Goal: Complete application form

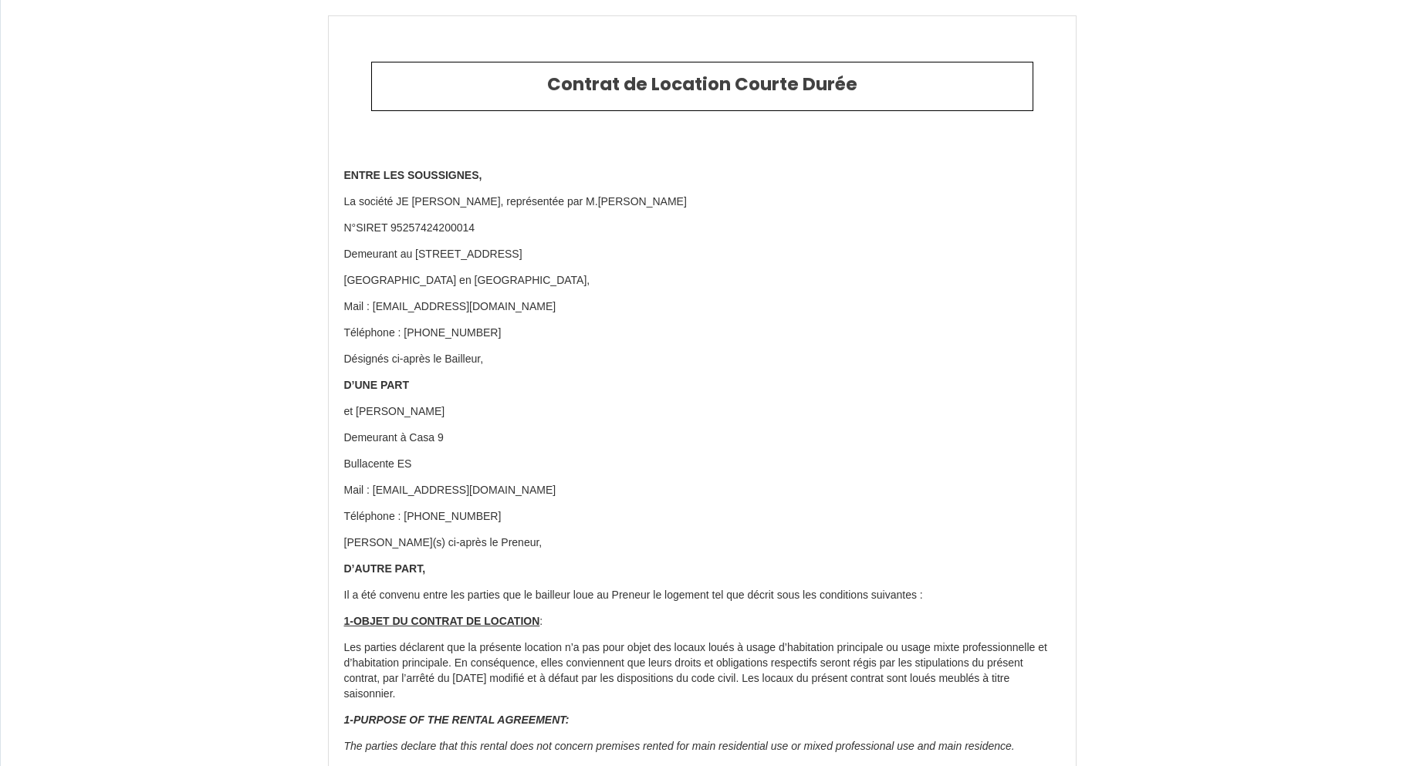
select select "ES"
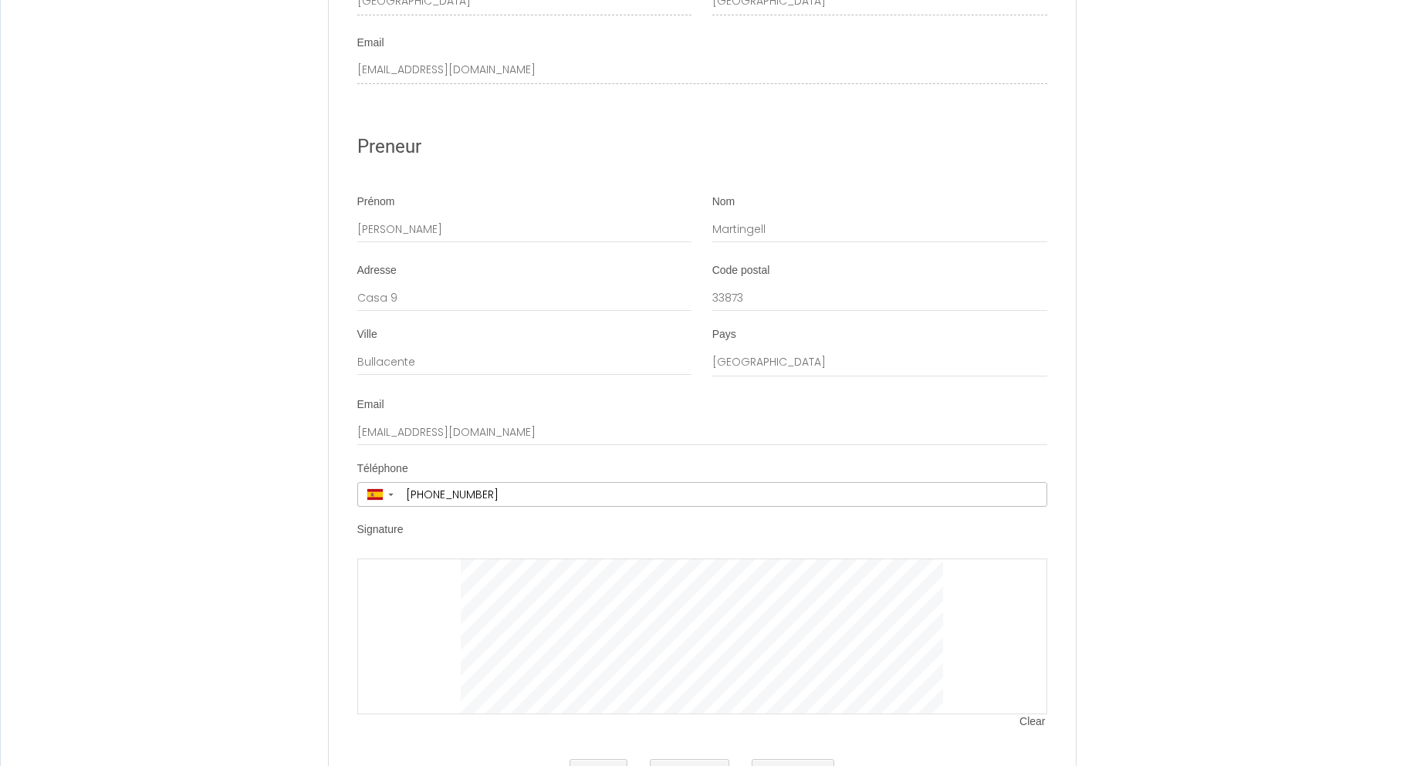
scroll to position [6869, 0]
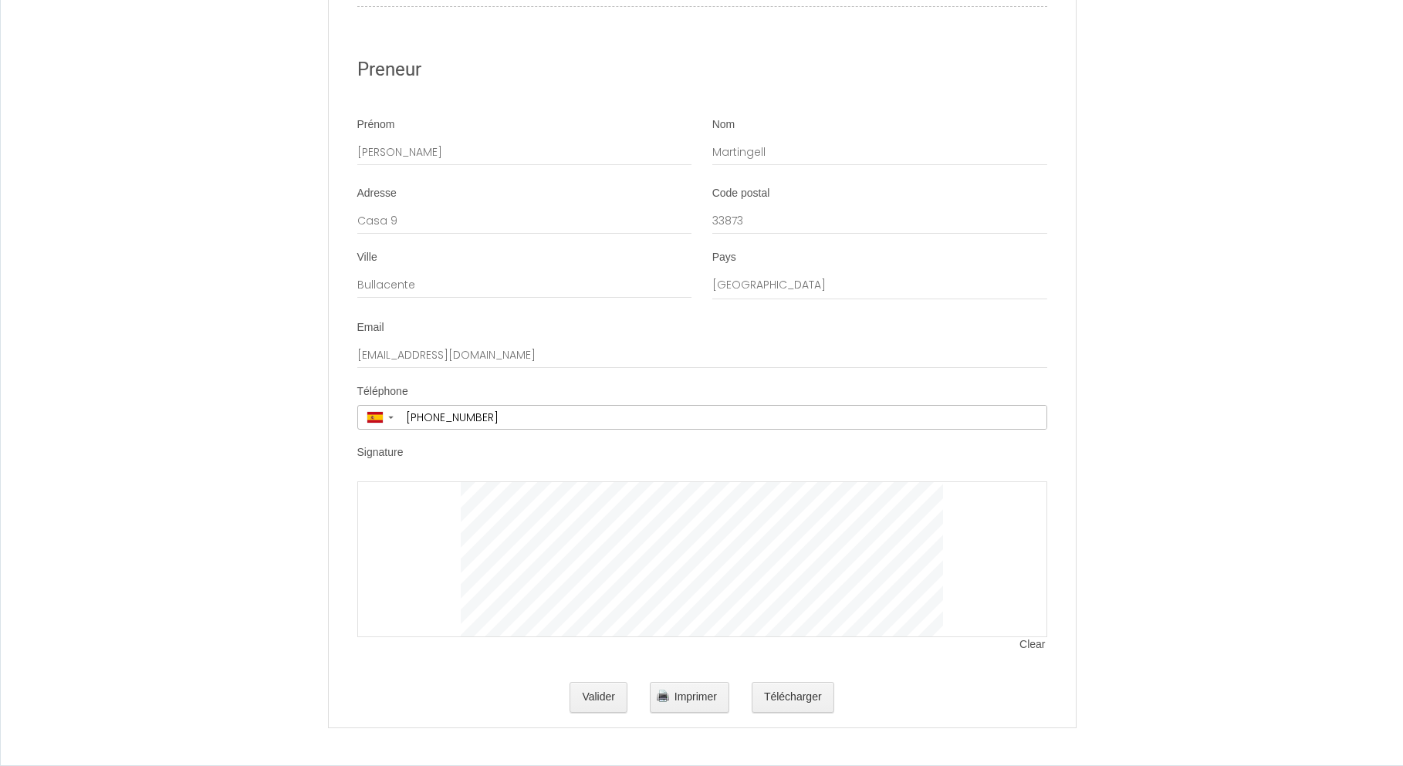
click at [407, 505] on div at bounding box center [702, 560] width 690 height 156
click at [385, 505] on div at bounding box center [702, 560] width 690 height 156
click at [387, 505] on div at bounding box center [702, 560] width 690 height 156
drag, startPoint x: 383, startPoint y: 508, endPoint x: 451, endPoint y: 518, distance: 69.4
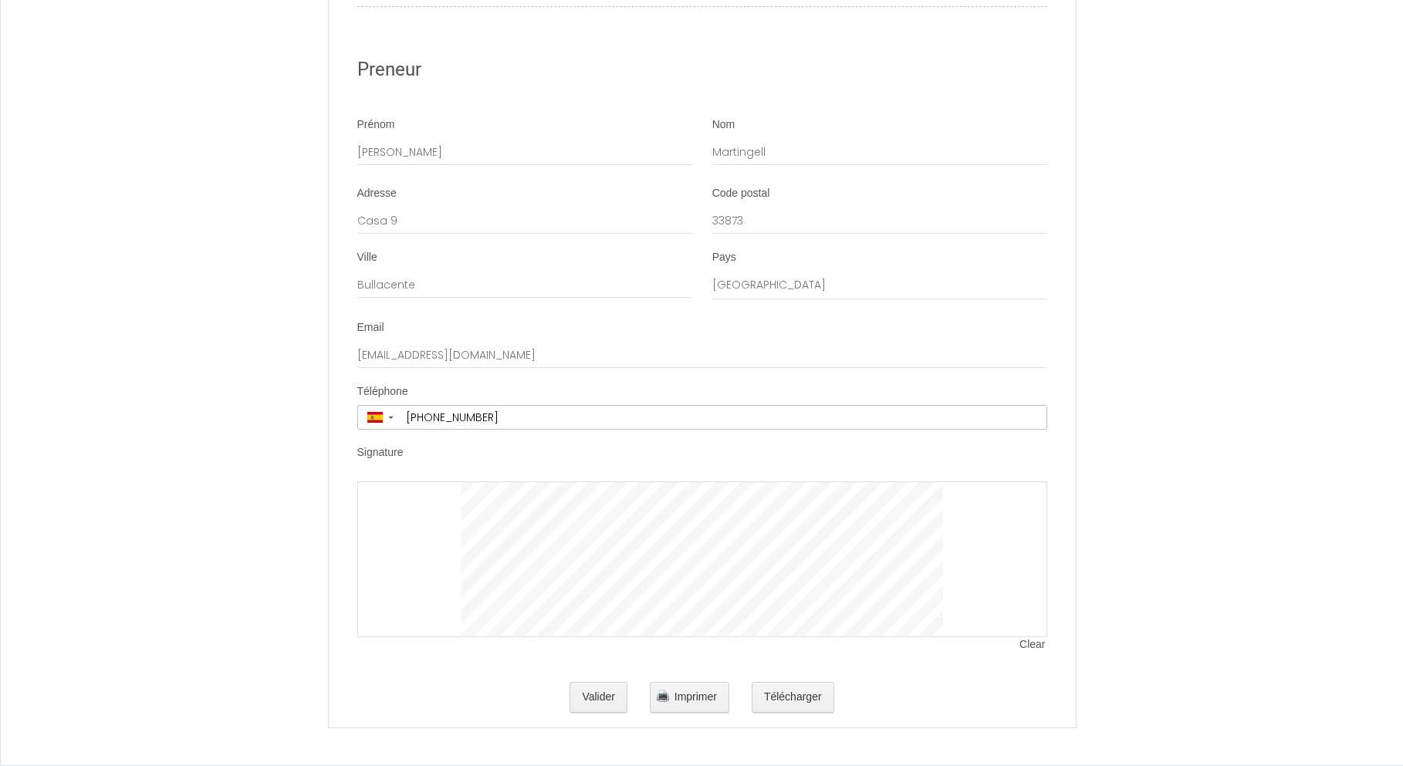
click at [451, 518] on div at bounding box center [702, 560] width 690 height 156
drag, startPoint x: 435, startPoint y: 505, endPoint x: 409, endPoint y: 501, distance: 26.5
click at [409, 501] on div at bounding box center [702, 560] width 690 height 156
click at [595, 695] on button "Valider" at bounding box center [599, 697] width 58 height 31
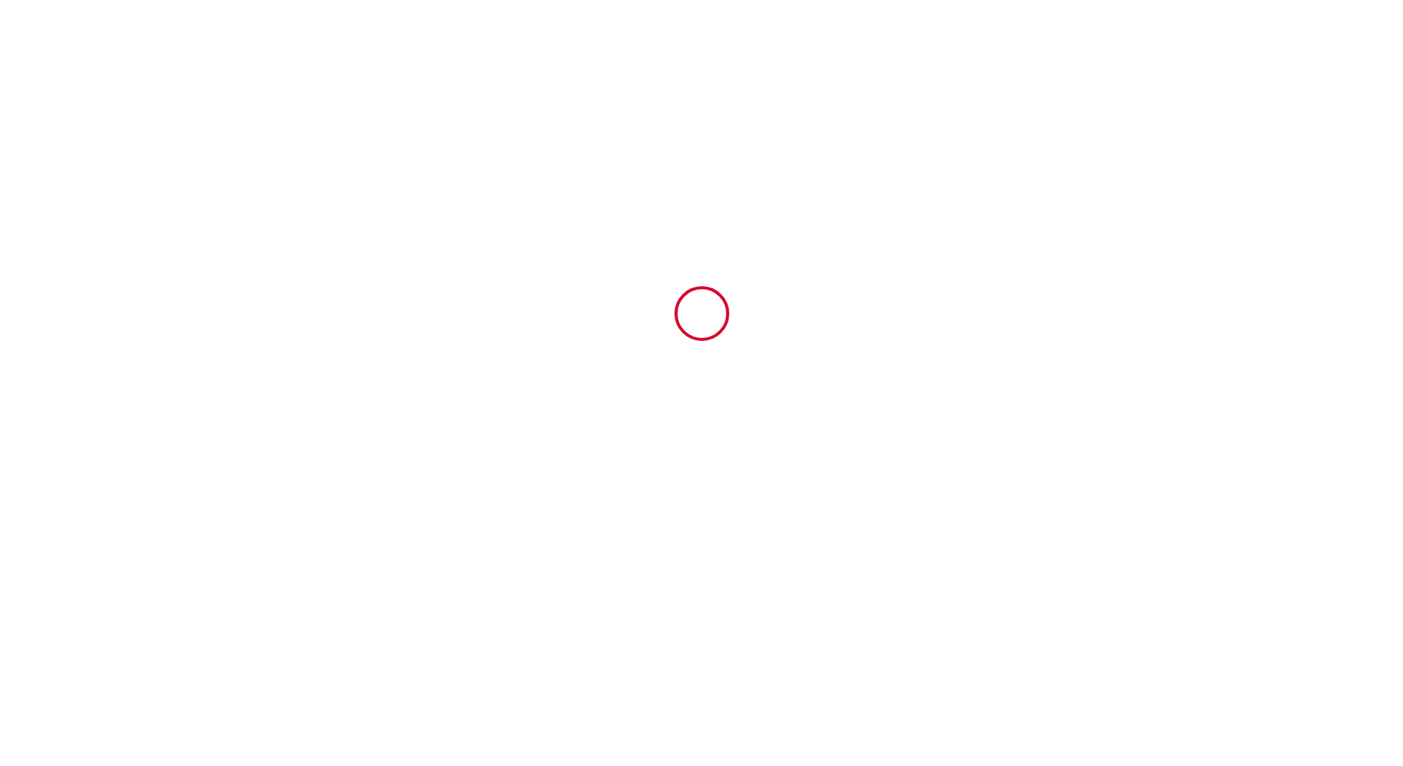
scroll to position [0, 0]
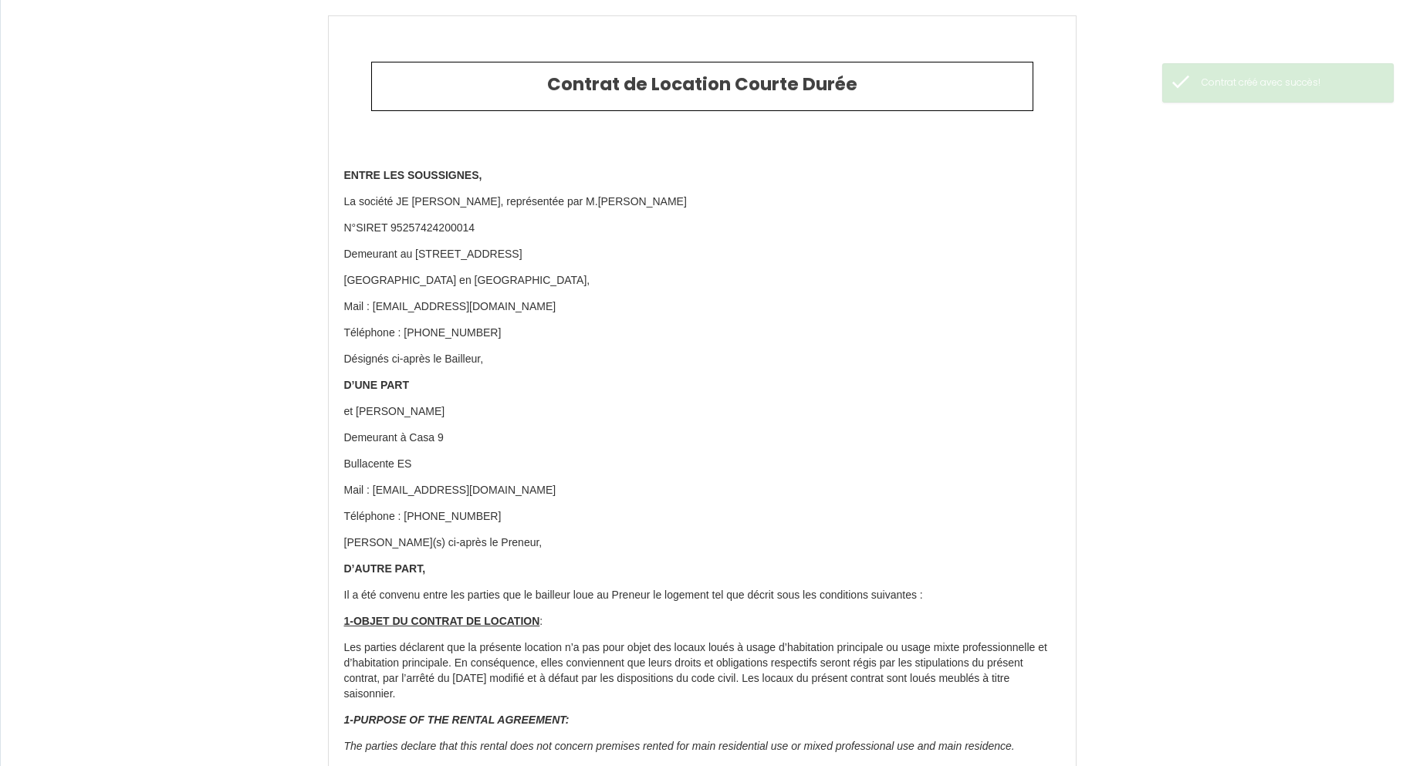
type input "7.8"
type input "35"
type input "139.5"
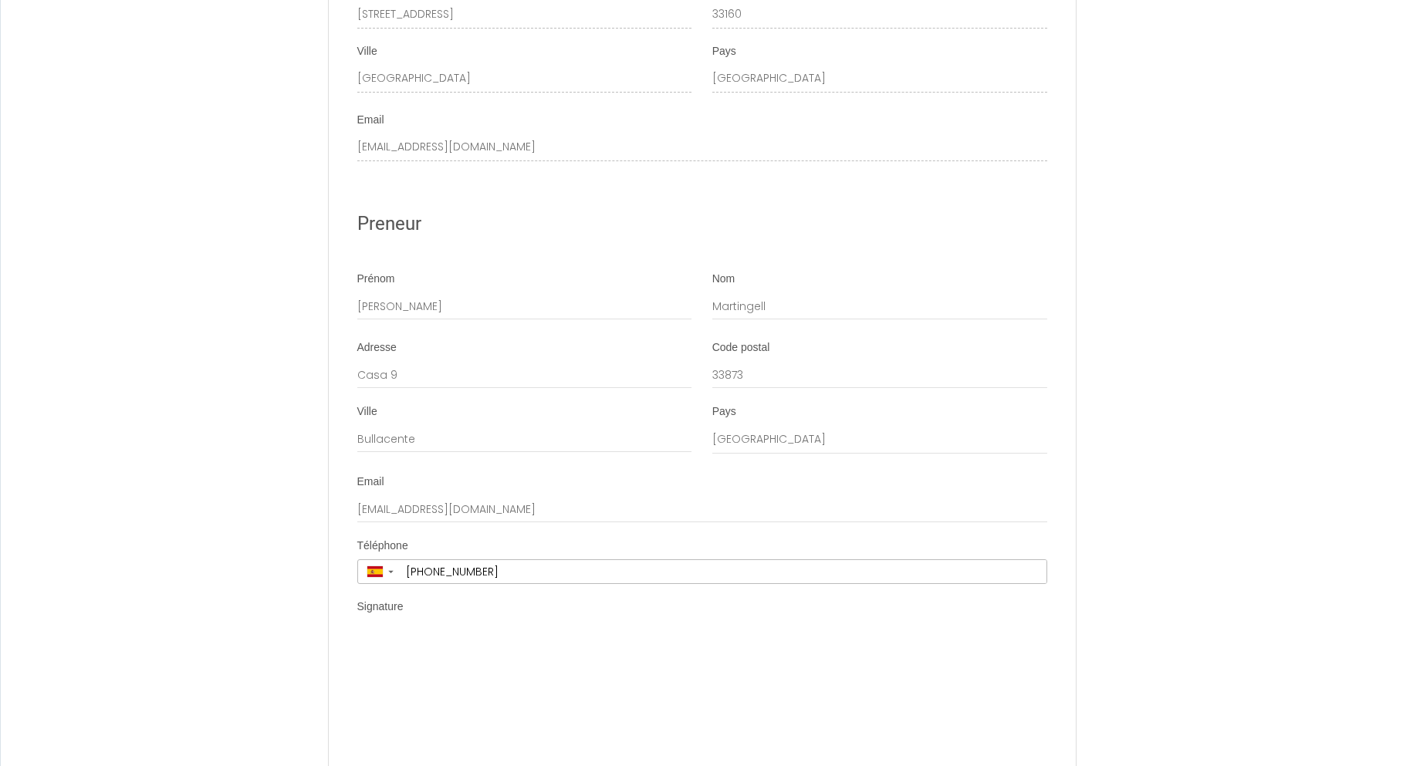
scroll to position [7023, 0]
